Goal: Find specific fact: Find contact information

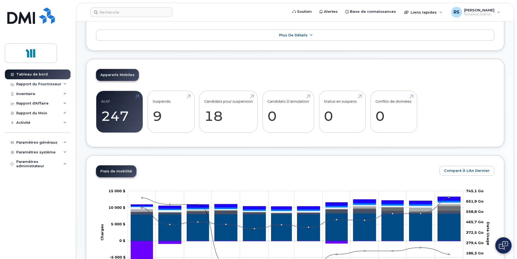
scroll to position [109, 0]
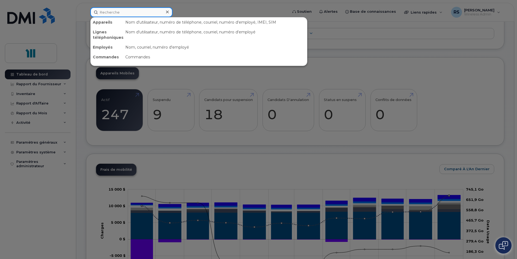
click at [143, 9] on input at bounding box center [131, 12] width 82 height 10
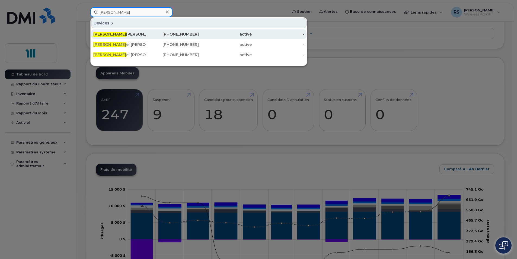
type input "dani"
click at [122, 34] on div "Dani elle Sansoucy" at bounding box center [119, 33] width 53 height 5
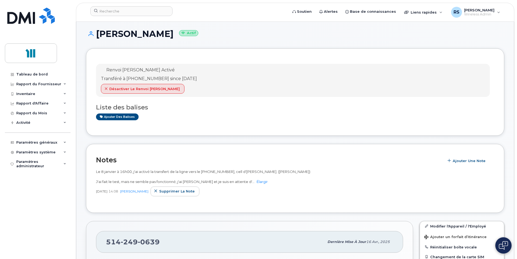
scroll to position [27, 0]
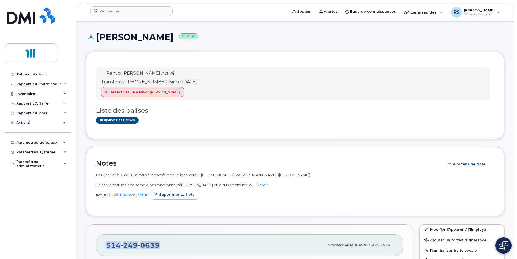
drag, startPoint x: 160, startPoint y: 245, endPoint x: 107, endPoint y: 245, distance: 52.9
click at [107, 245] on div "[PHONE_NUMBER]" at bounding box center [215, 244] width 218 height 11
copy span "[PHONE_NUMBER]"
click at [172, 242] on div "514 249 0639" at bounding box center [215, 244] width 218 height 11
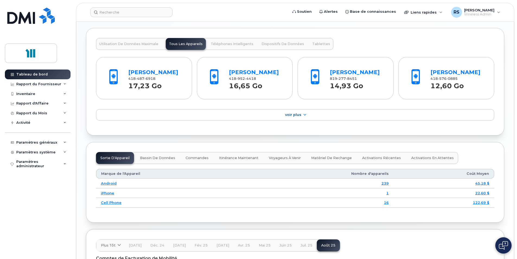
scroll to position [515, 0]
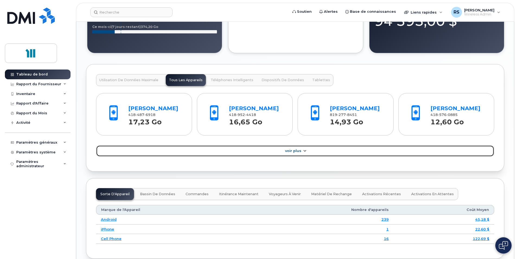
click at [299, 151] on span "Voir Plus" at bounding box center [293, 151] width 16 height 4
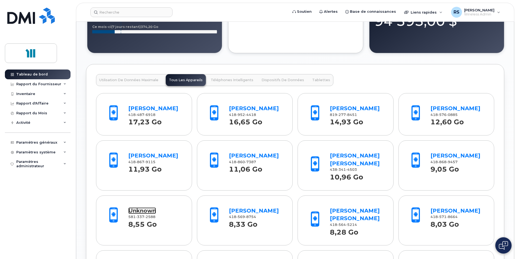
click at [139, 211] on link "Unknown" at bounding box center [142, 210] width 28 height 7
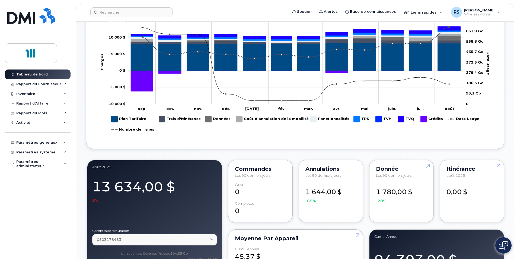
scroll to position [244, 0]
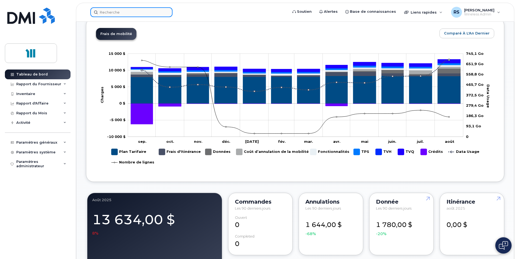
click at [116, 11] on input at bounding box center [131, 12] width 82 height 10
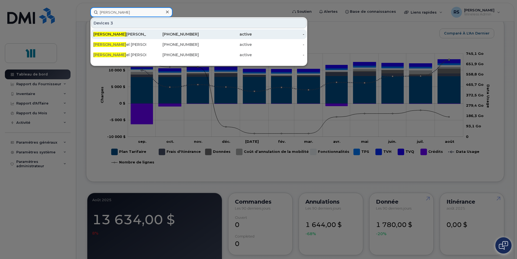
type input "dani"
click at [113, 35] on div "Dani elle Sansoucy" at bounding box center [119, 33] width 53 height 5
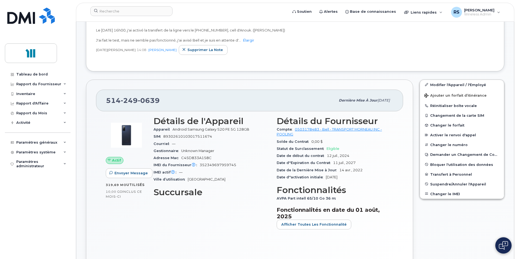
scroll to position [136, 0]
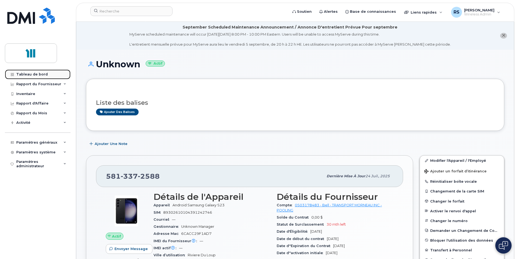
click at [30, 73] on div "Tableau de bord" at bounding box center [31, 74] width 31 height 4
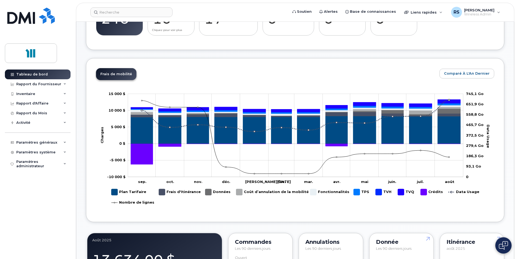
scroll to position [217, 0]
